Goal: Transaction & Acquisition: Purchase product/service

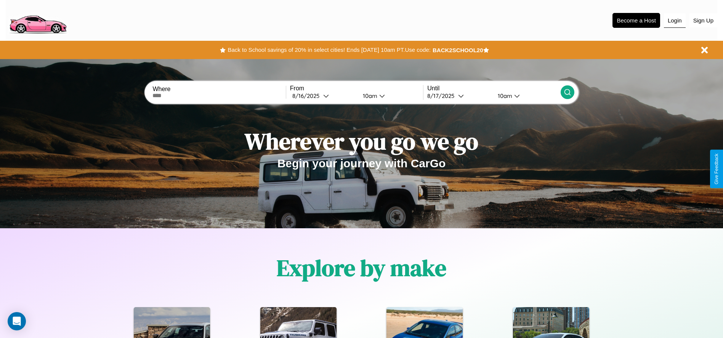
click at [675, 20] on button "Login" at bounding box center [675, 20] width 22 height 14
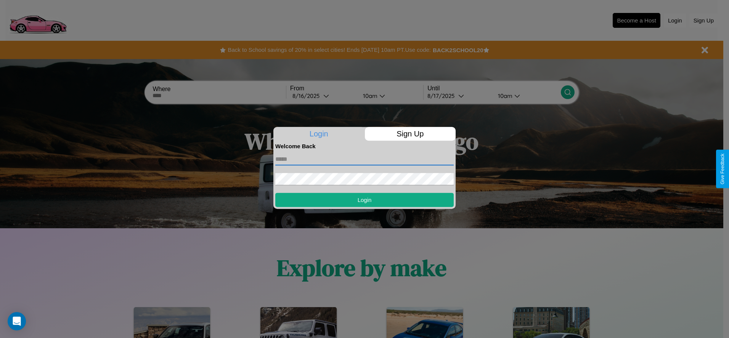
click at [364, 159] on input "text" at bounding box center [364, 159] width 178 height 12
type input "**********"
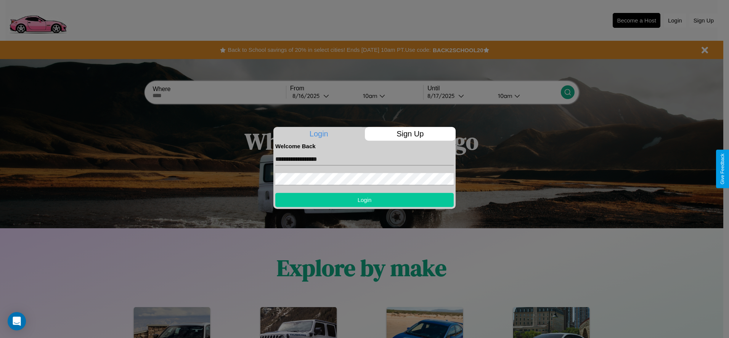
click at [364, 200] on button "Login" at bounding box center [364, 200] width 178 height 14
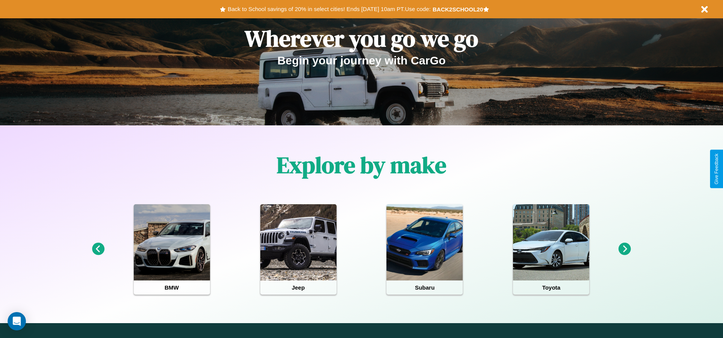
scroll to position [158, 0]
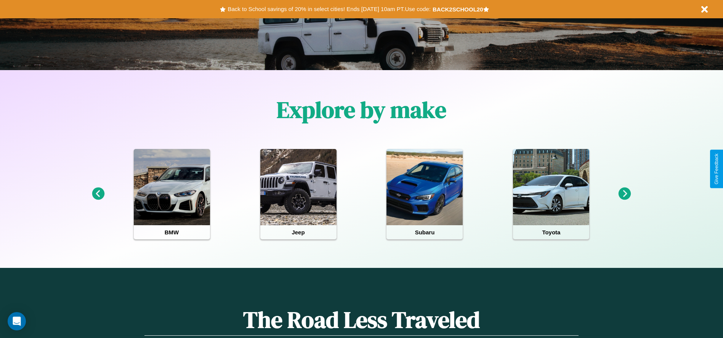
click at [625, 194] on icon at bounding box center [625, 194] width 13 height 13
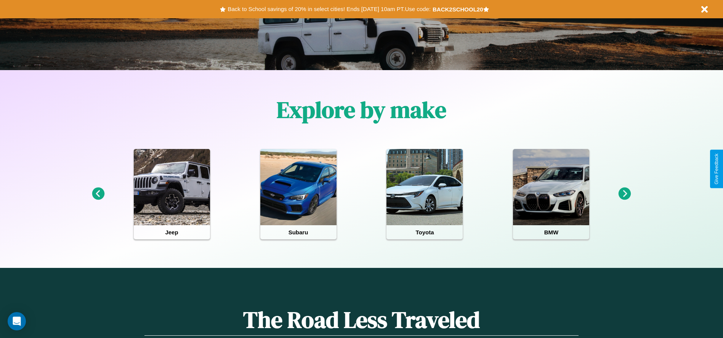
click at [625, 194] on icon at bounding box center [625, 194] width 13 height 13
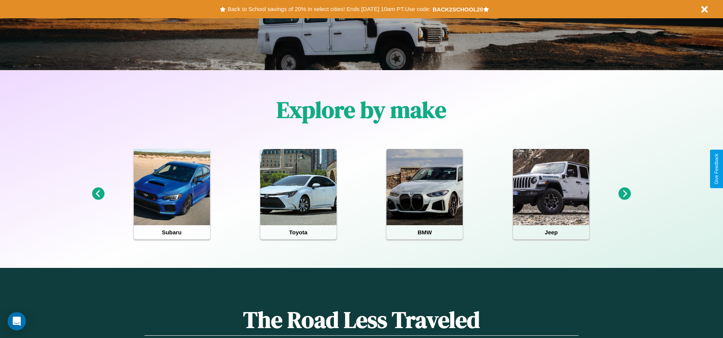
click at [625, 194] on icon at bounding box center [625, 194] width 13 height 13
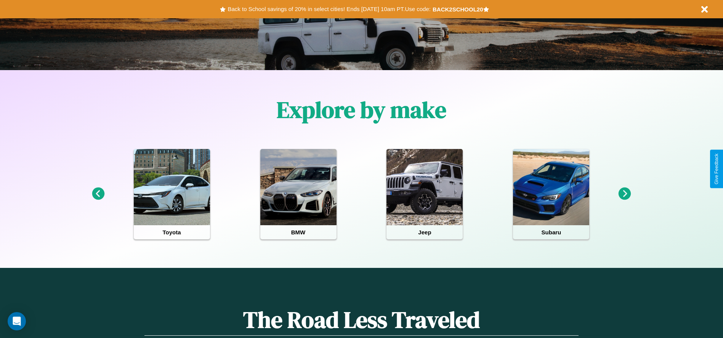
click at [625, 194] on icon at bounding box center [625, 194] width 13 height 13
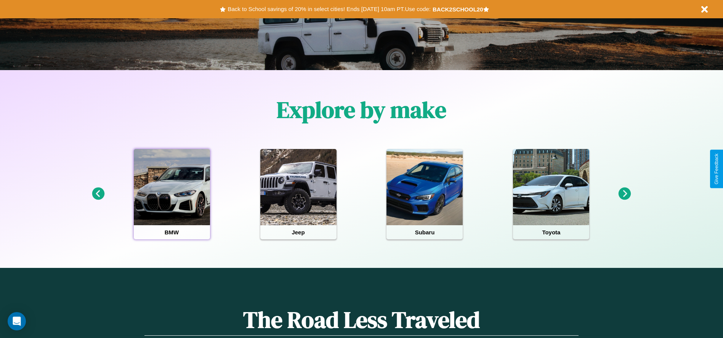
click at [172, 194] on div at bounding box center [172, 187] width 76 height 76
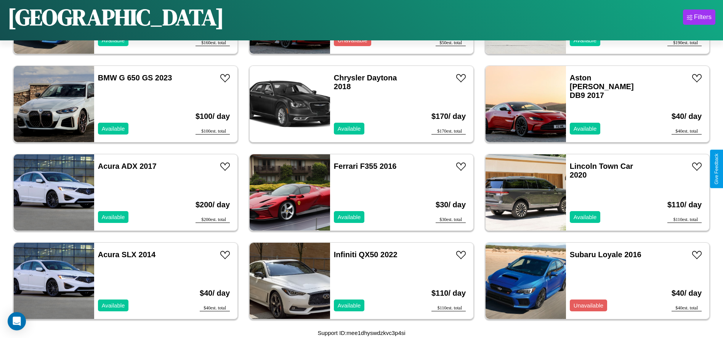
scroll to position [173, 0]
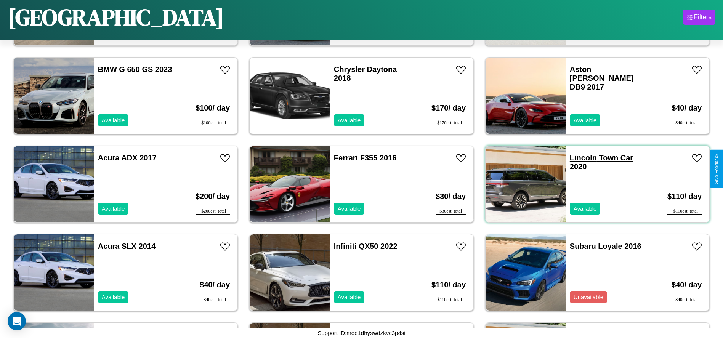
click at [579, 158] on link "Lincoln Town Car 2020" at bounding box center [601, 162] width 63 height 17
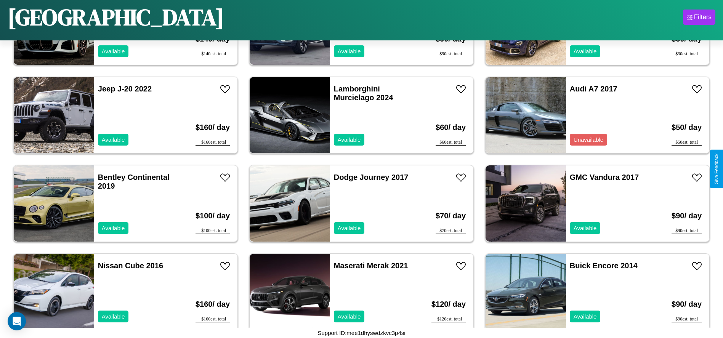
scroll to position [1585, 0]
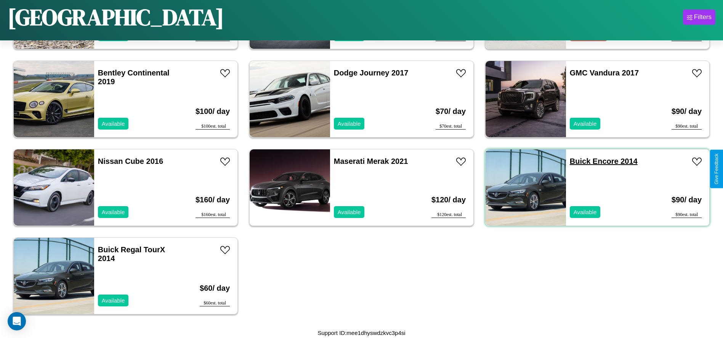
click at [576, 161] on link "Buick Encore 2014" at bounding box center [604, 161] width 68 height 8
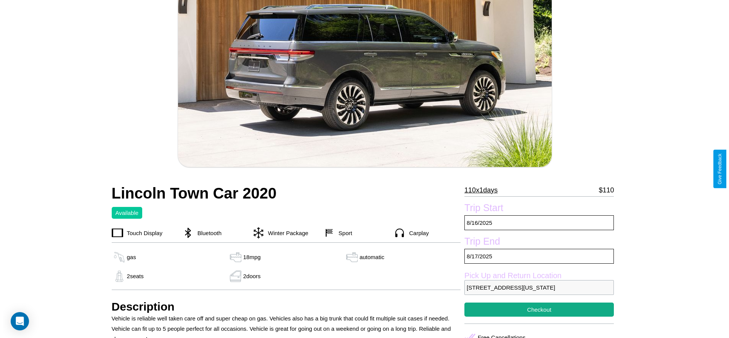
scroll to position [156, 0]
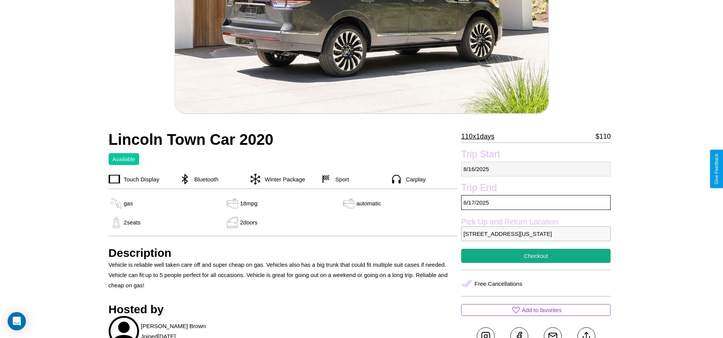
click at [536, 169] on p "[DATE]" at bounding box center [535, 169] width 149 height 15
select select "*"
select select "****"
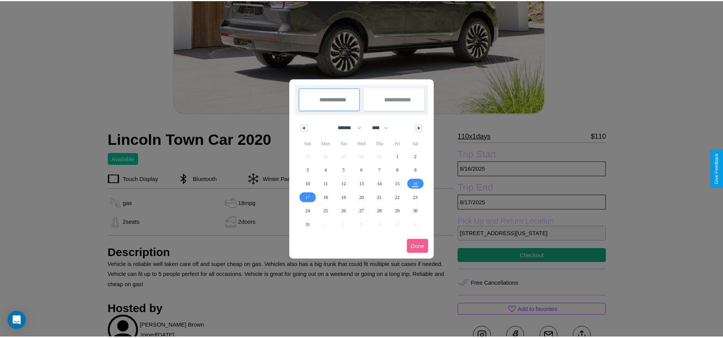
scroll to position [0, 0]
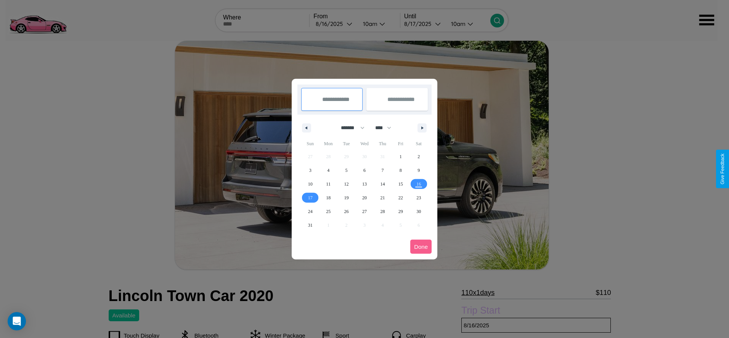
click at [335, 24] on div at bounding box center [364, 169] width 729 height 338
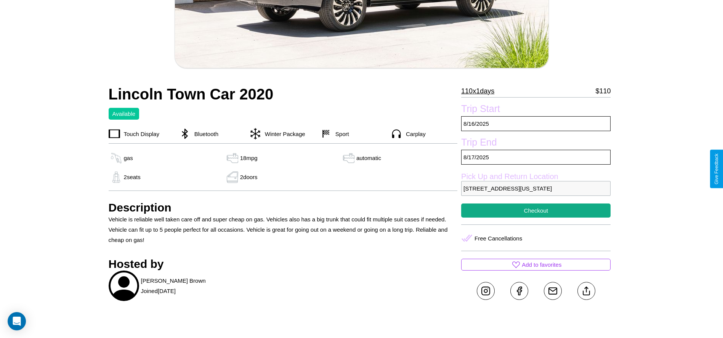
scroll to position [243, 0]
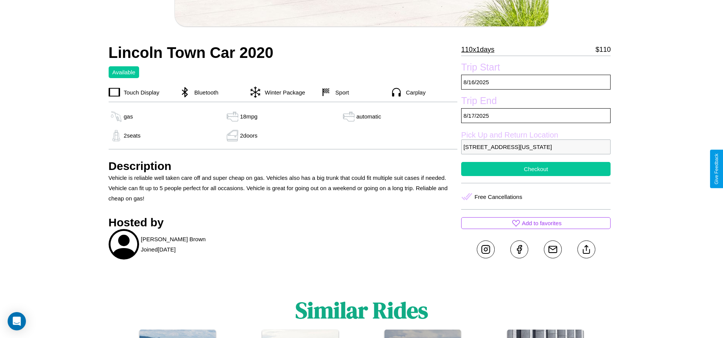
click at [536, 169] on button "Checkout" at bounding box center [535, 169] width 149 height 14
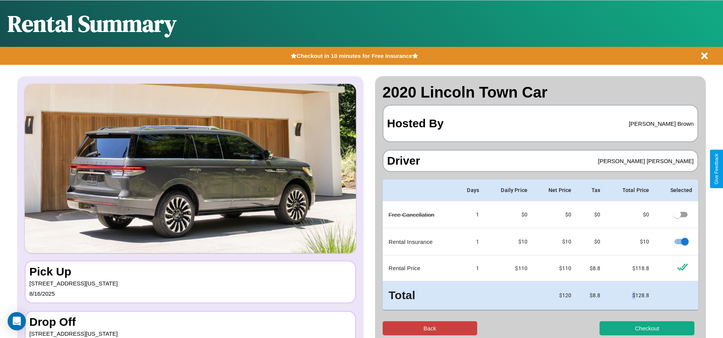
click at [430, 328] on button "Back" at bounding box center [430, 328] width 95 height 14
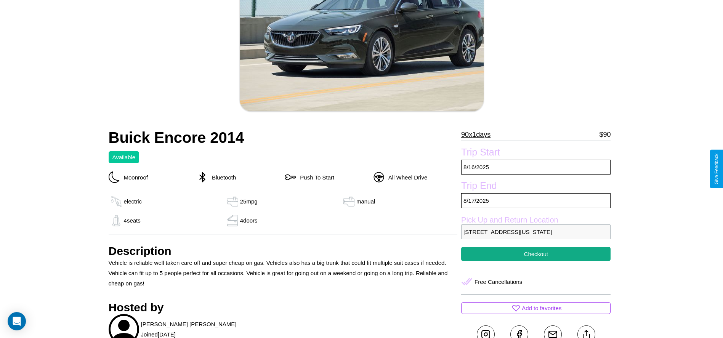
scroll to position [251, 0]
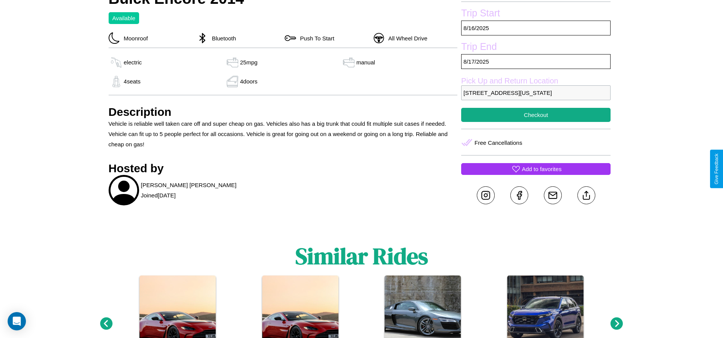
click at [536, 169] on p "Add to favorites" at bounding box center [542, 169] width 40 height 10
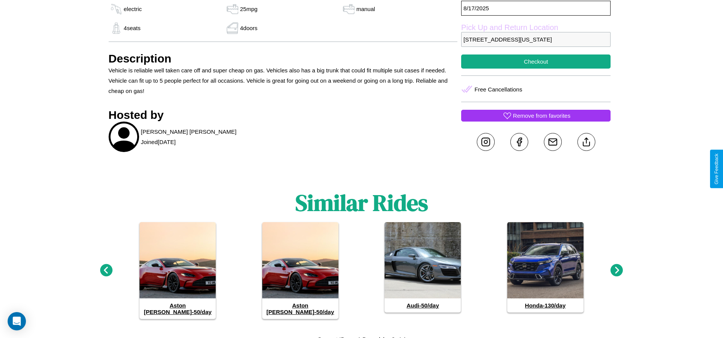
click at [617, 267] on icon at bounding box center [617, 270] width 13 height 13
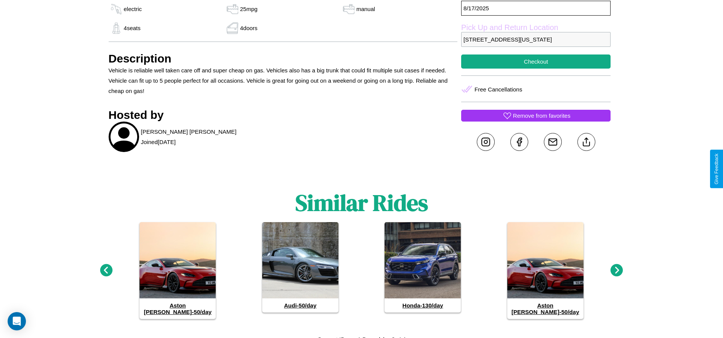
click at [617, 267] on icon at bounding box center [617, 270] width 13 height 13
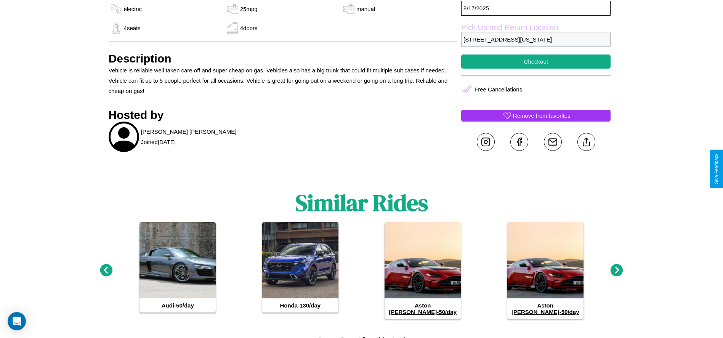
click at [617, 267] on icon at bounding box center [617, 270] width 13 height 13
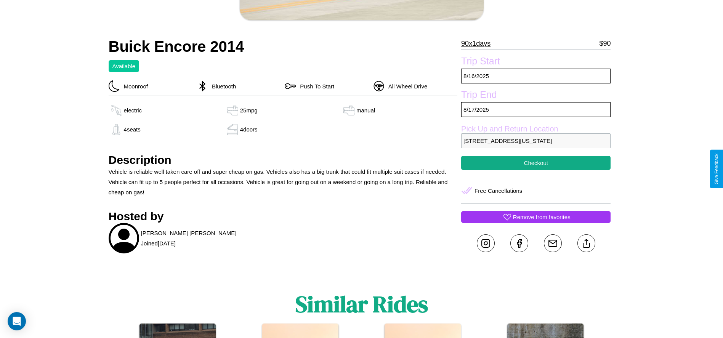
scroll to position [197, 0]
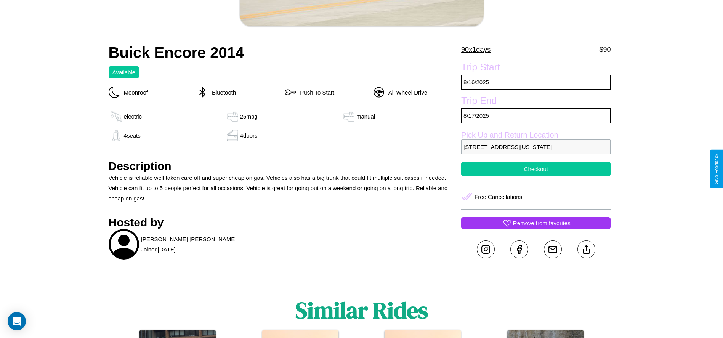
click at [536, 169] on button "Checkout" at bounding box center [535, 169] width 149 height 14
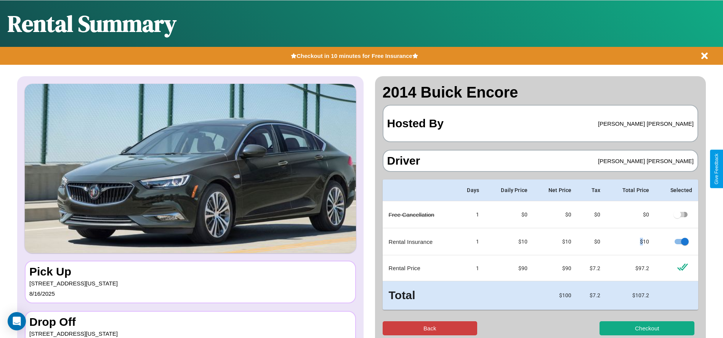
click at [430, 328] on button "Back" at bounding box center [430, 328] width 95 height 14
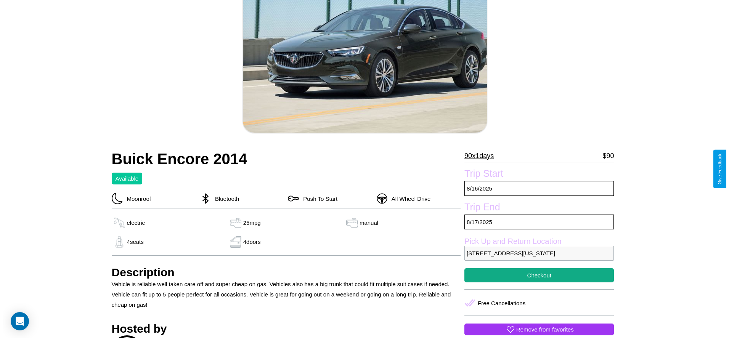
scroll to position [110, 0]
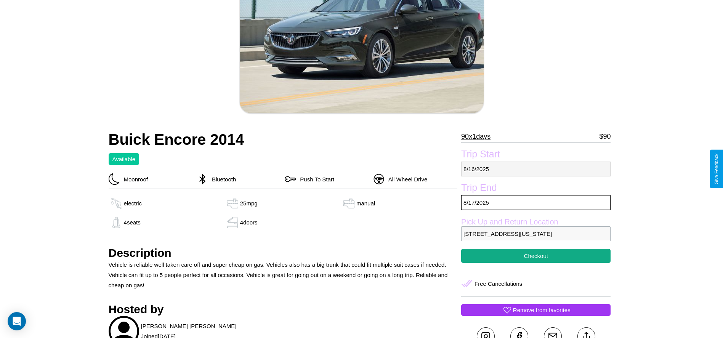
click at [536, 169] on p "[DATE]" at bounding box center [535, 169] width 149 height 15
select select "*"
select select "****"
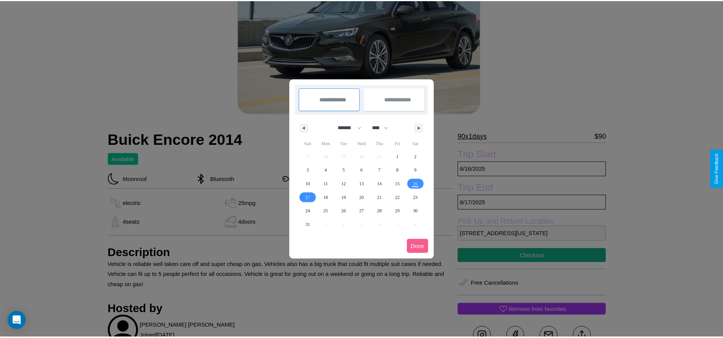
scroll to position [0, 0]
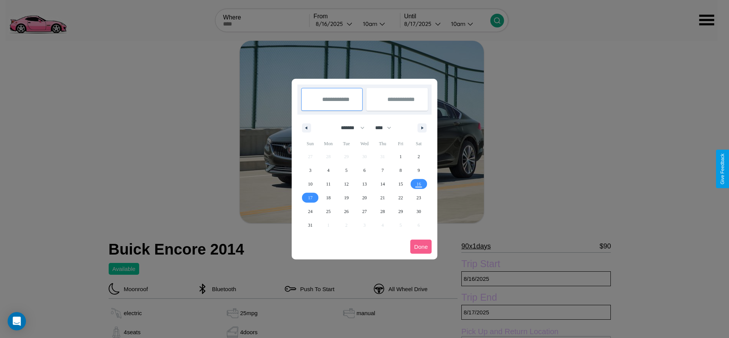
click at [335, 24] on div at bounding box center [364, 169] width 729 height 338
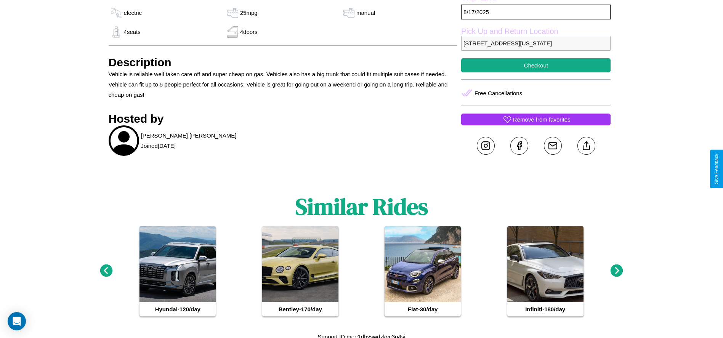
scroll to position [304, 0]
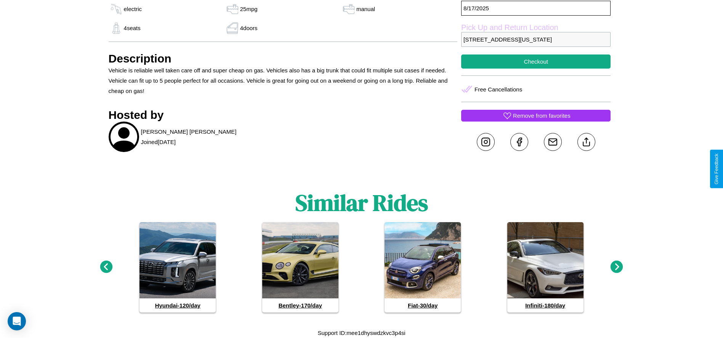
click at [617, 267] on icon at bounding box center [617, 267] width 13 height 13
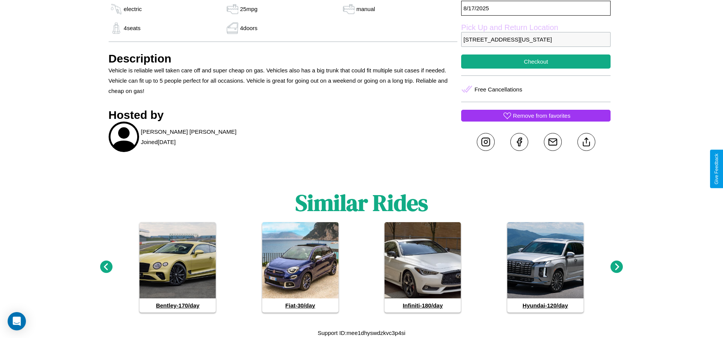
click at [617, 267] on icon at bounding box center [617, 267] width 13 height 13
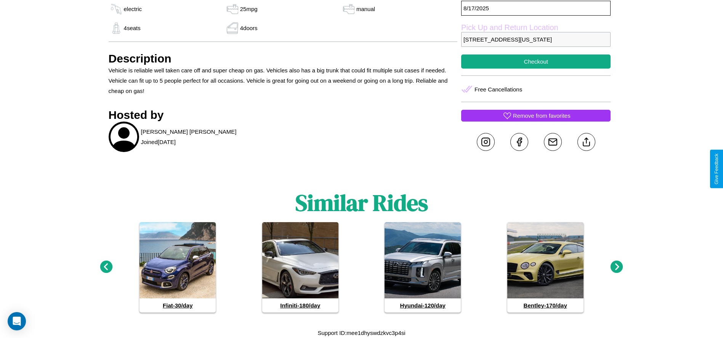
click at [617, 267] on icon at bounding box center [617, 267] width 13 height 13
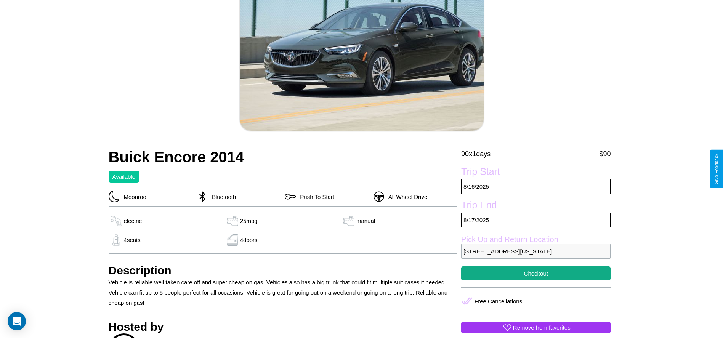
scroll to position [77, 0]
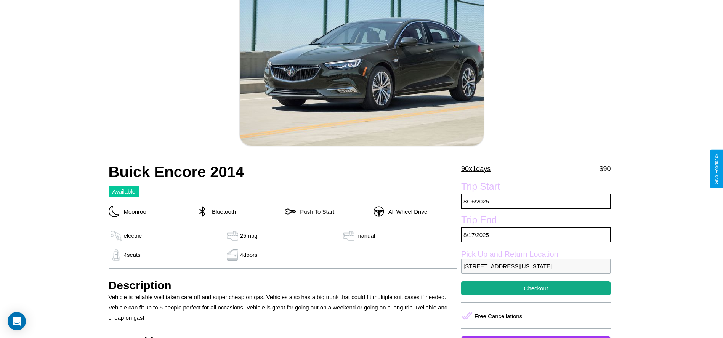
click at [479, 169] on p "90 x 1 days" at bounding box center [475, 169] width 29 height 12
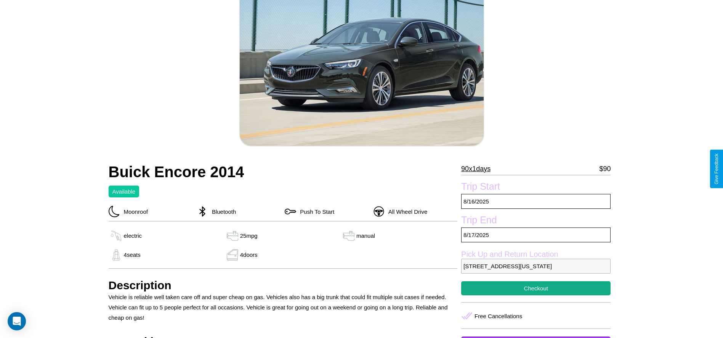
click at [479, 169] on p "90 x 1 days" at bounding box center [475, 169] width 29 height 12
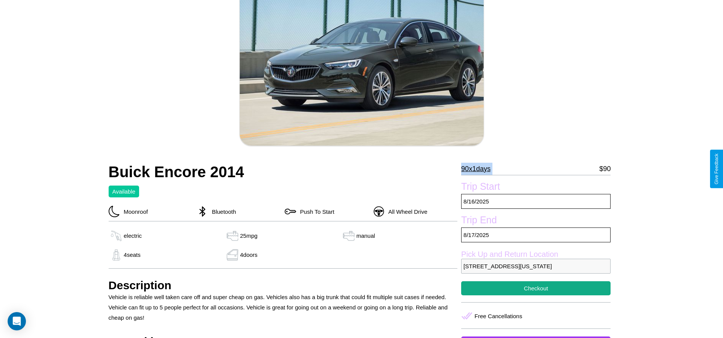
click at [479, 169] on p "90 x 1 days" at bounding box center [475, 169] width 29 height 12
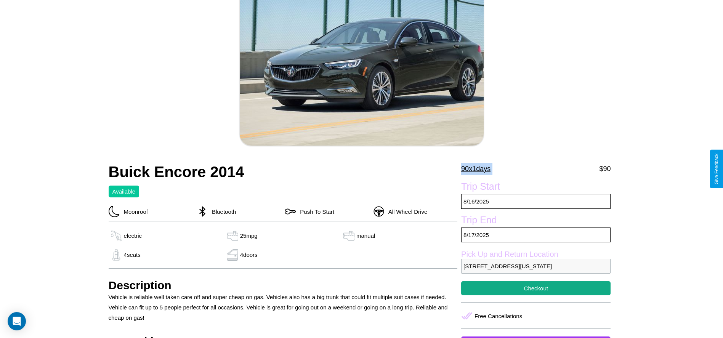
click at [479, 169] on p "90 x 1 days" at bounding box center [475, 169] width 29 height 12
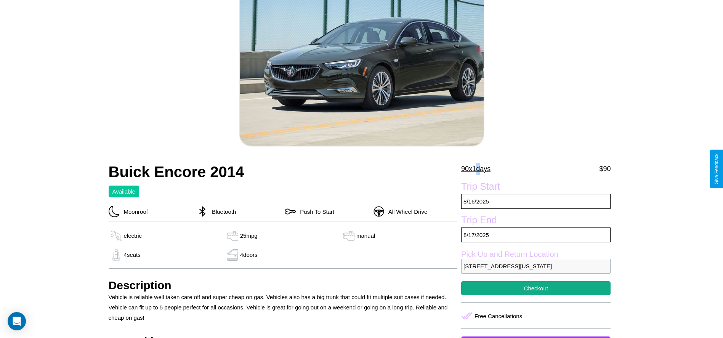
click at [479, 169] on p "90 x 1 days" at bounding box center [475, 169] width 29 height 12
